Goal: Complete application form

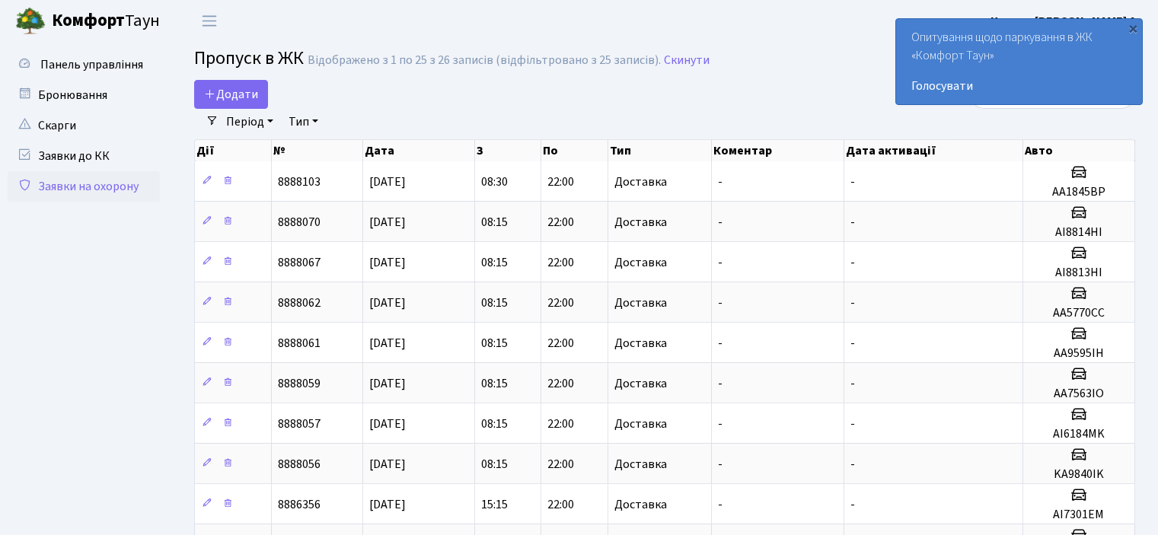
select select "25"
click at [209, 100] on span "Додати" at bounding box center [231, 94] width 54 height 17
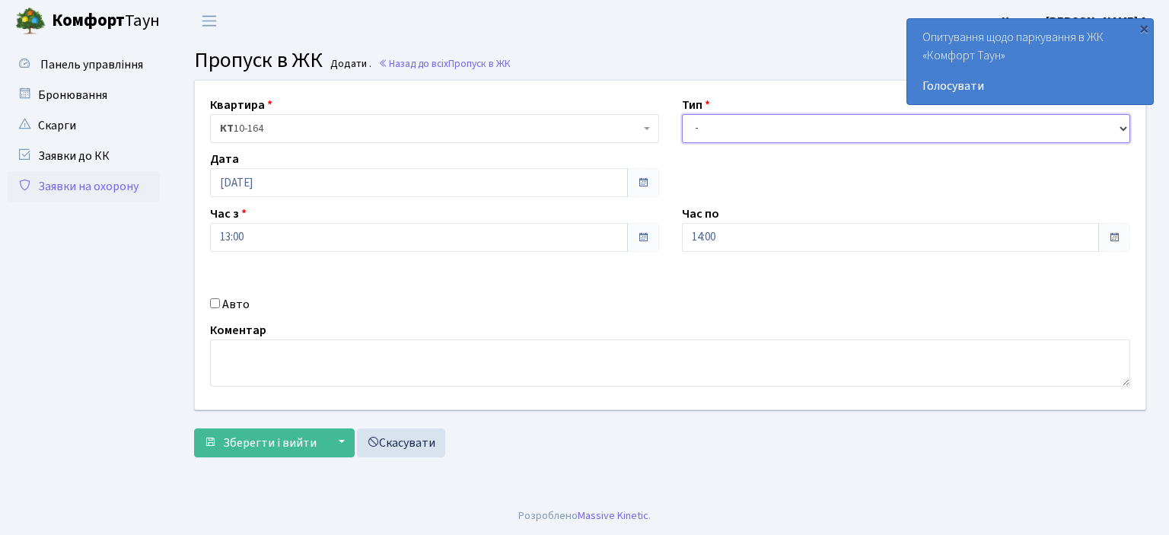
click at [1120, 129] on select "- Доставка Таксі Гості Сервіс" at bounding box center [906, 128] width 449 height 29
select select "1"
click at [682, 114] on select "- Доставка Таксі Гості Сервіс" at bounding box center [906, 128] width 449 height 29
click at [211, 301] on input "Авто" at bounding box center [215, 303] width 10 height 10
checkbox input "true"
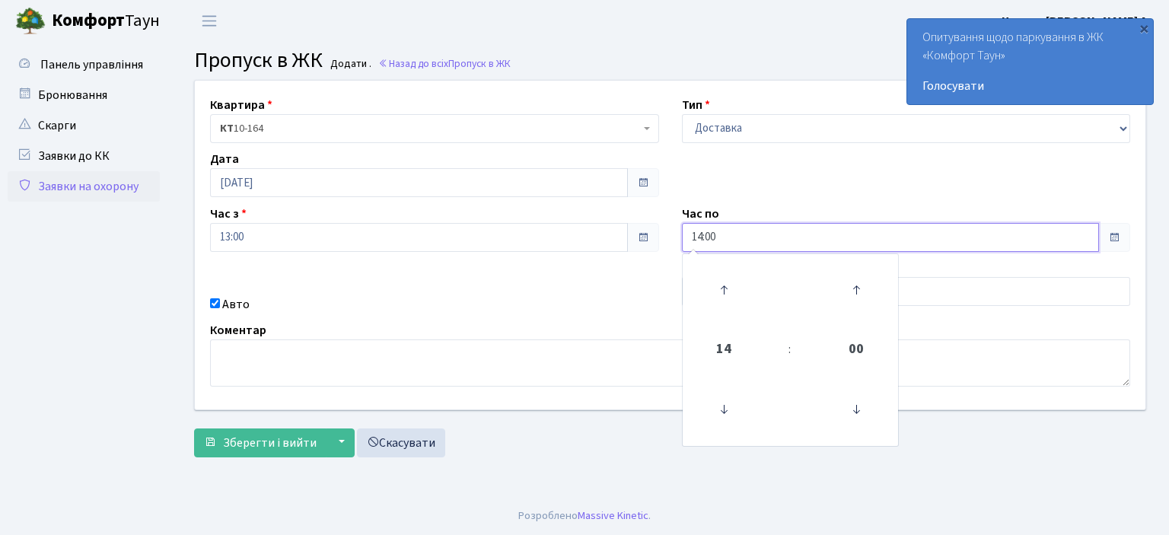
drag, startPoint x: 738, startPoint y: 236, endPoint x: 569, endPoint y: 231, distance: 168.3
click at [569, 231] on div "Квартира <b>КТ</b>&nbsp;&nbsp;&nbsp;&nbsp;10-164 КТ 10-164 Тип - Доставка Таксі…" at bounding box center [670, 245] width 974 height 329
type input "22:00"
click at [972, 283] on input "text" at bounding box center [906, 291] width 449 height 29
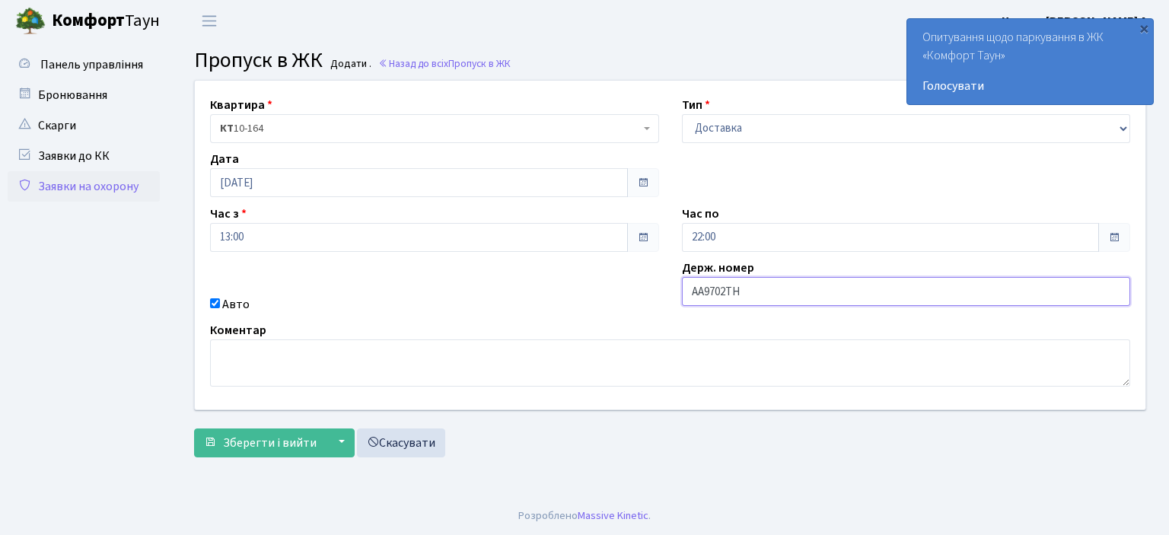
type input "AA9702TH"
click at [194, 429] on button "Зберегти і вийти" at bounding box center [260, 443] width 132 height 29
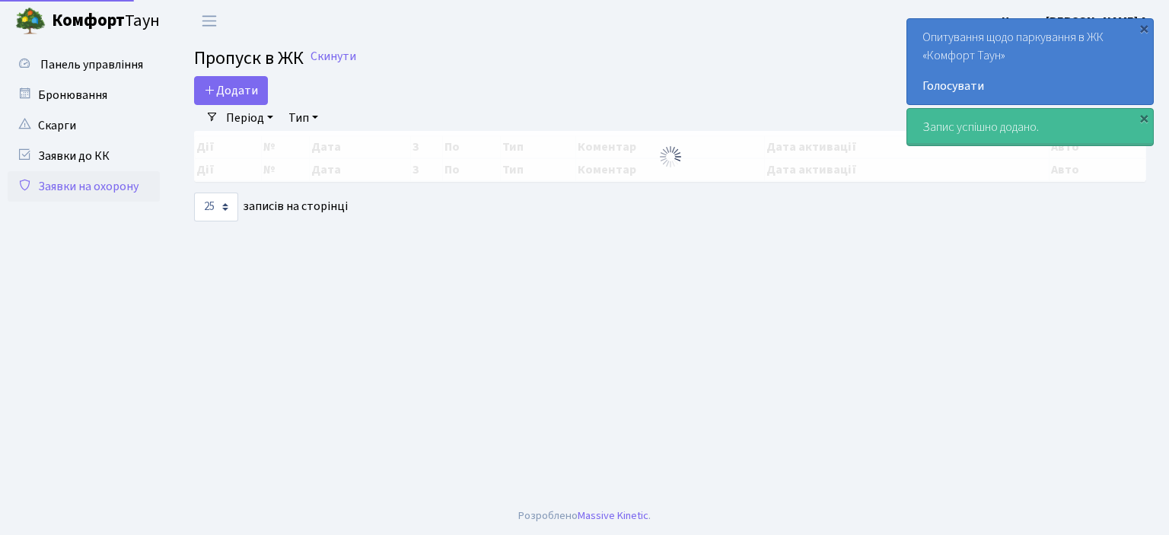
select select "25"
